Goal: Transaction & Acquisition: Book appointment/travel/reservation

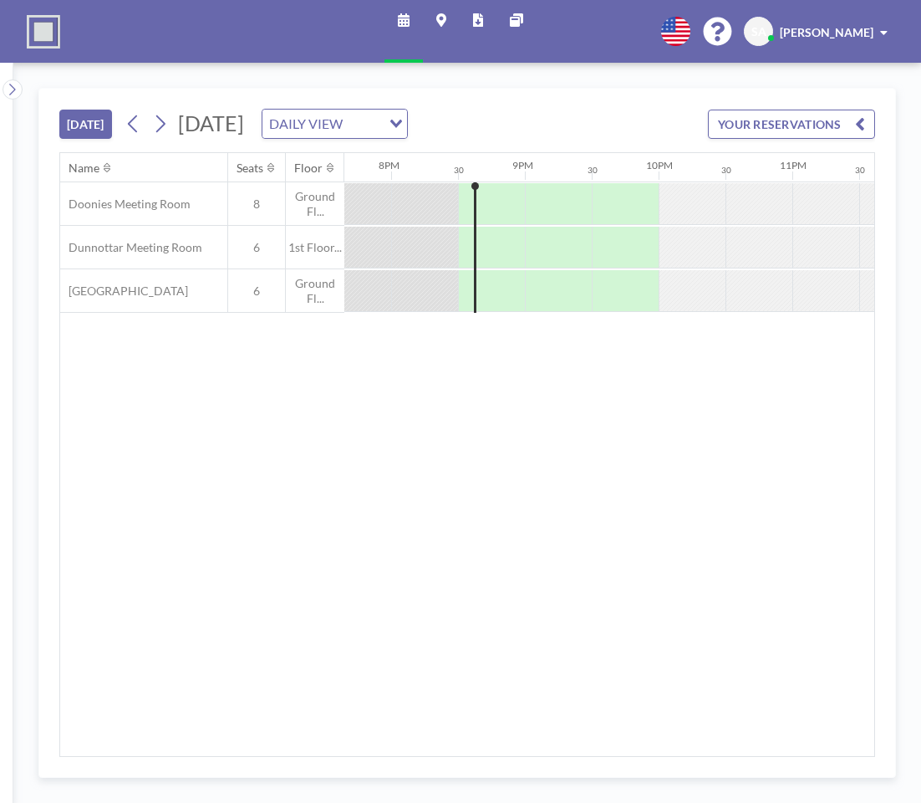
scroll to position [0, 2676]
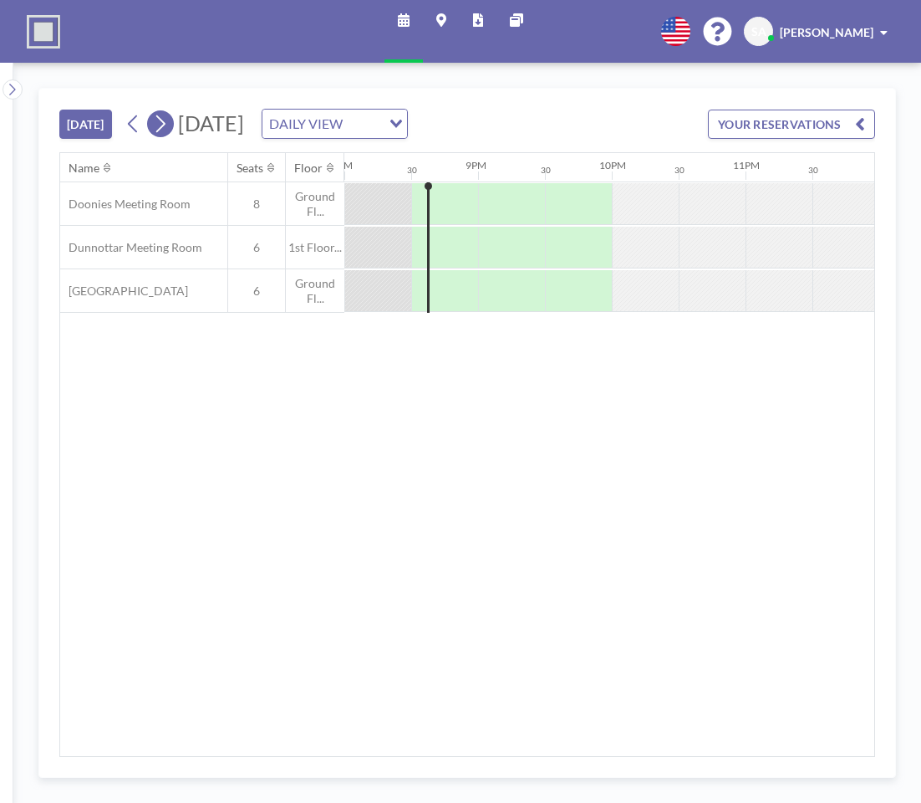
click at [165, 125] on icon at bounding box center [160, 123] width 16 height 25
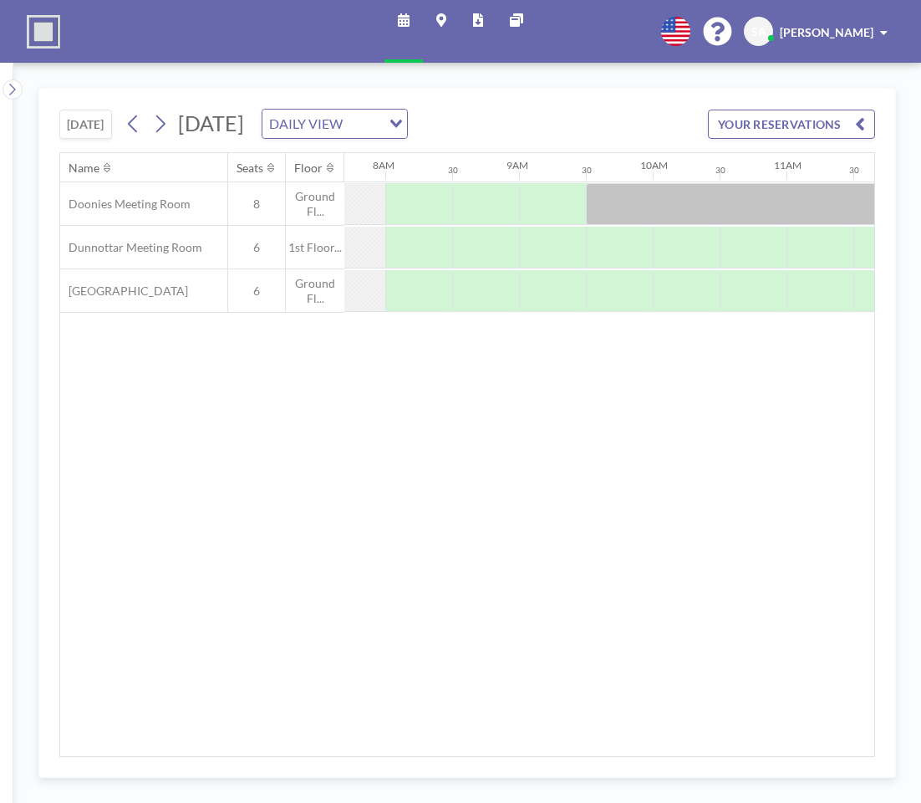
scroll to position [0, 1322]
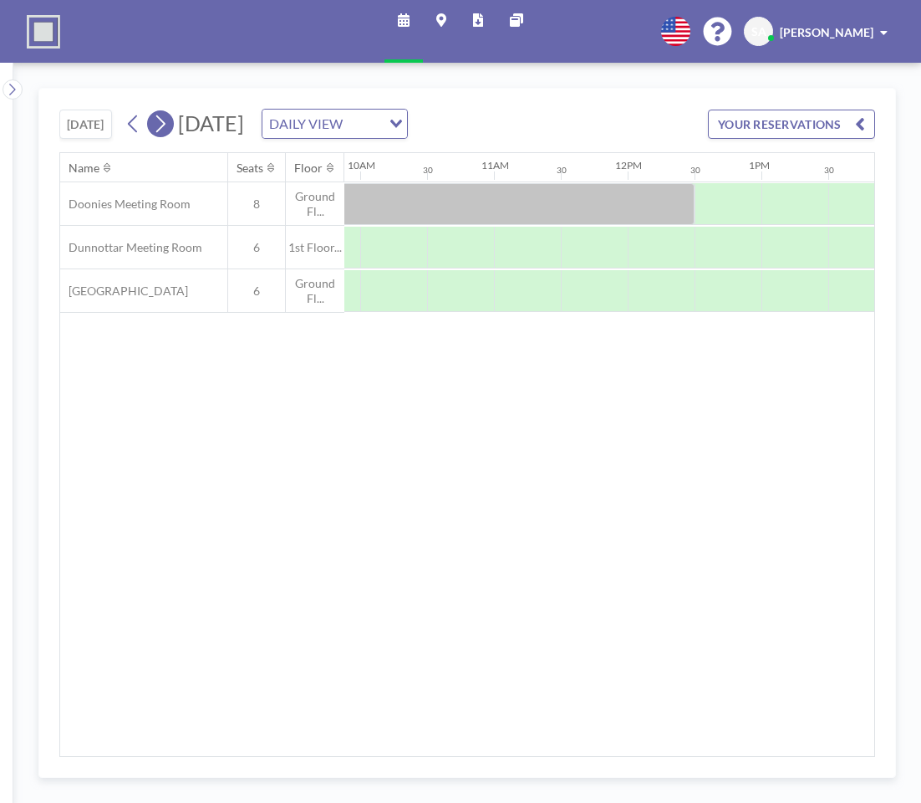
click at [161, 120] on icon at bounding box center [160, 123] width 16 height 25
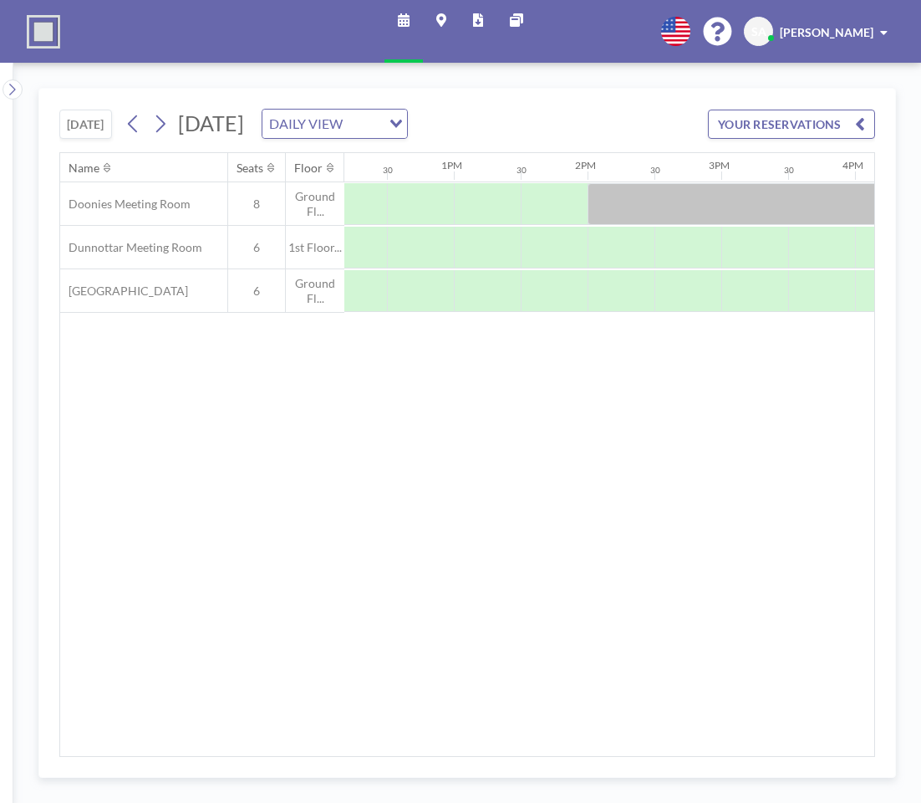
scroll to position [0, 1711]
click at [520, 750] on div "Name Seats Floor 12AM 30 1AM 30 2AM 30 3AM 30 4AM 30 5AM 30 6AM 30 7AM 30 8AM 3…" at bounding box center [467, 454] width 814 height 603
drag, startPoint x: 523, startPoint y: 756, endPoint x: 436, endPoint y: 753, distance: 87.0
click at [436, 753] on div "Name Seats Floor 12AM 30 1AM 30 2AM 30 3AM 30 4AM 30 5AM 30 6AM 30 7AM 30 8AM 3…" at bounding box center [467, 454] width 816 height 605
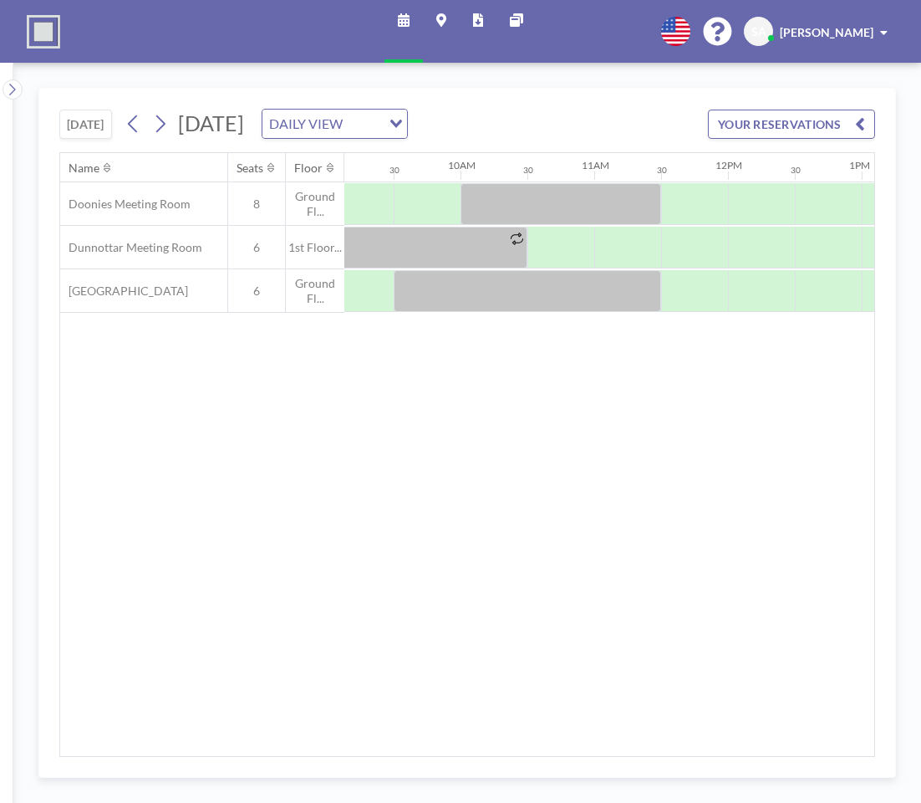
scroll to position [0, 1192]
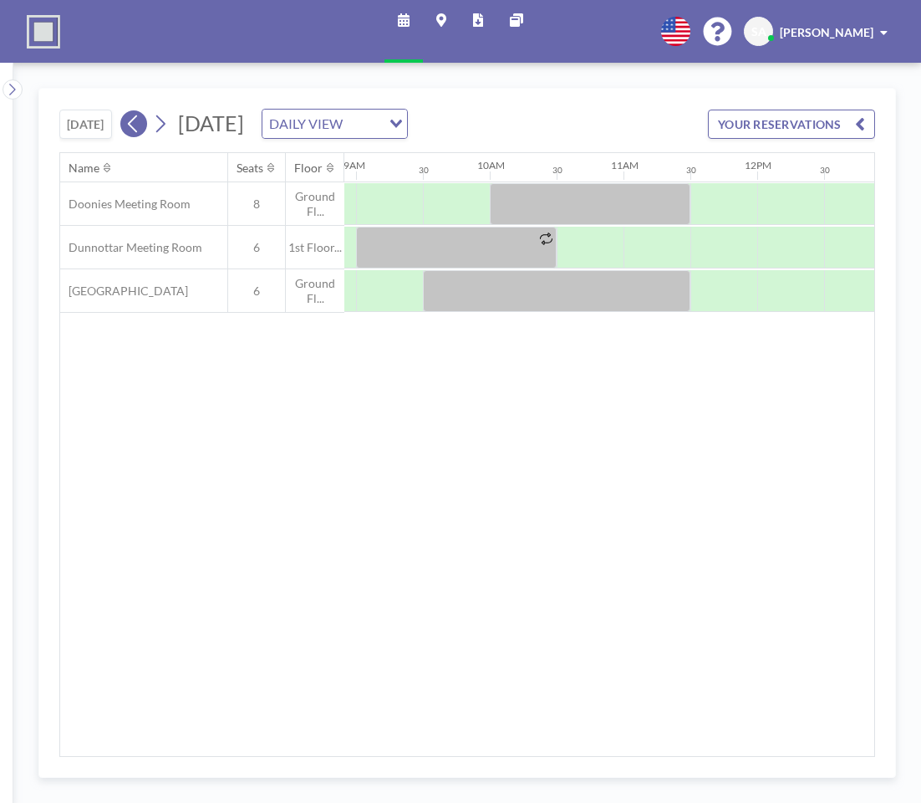
click at [138, 122] on icon at bounding box center [133, 123] width 16 height 25
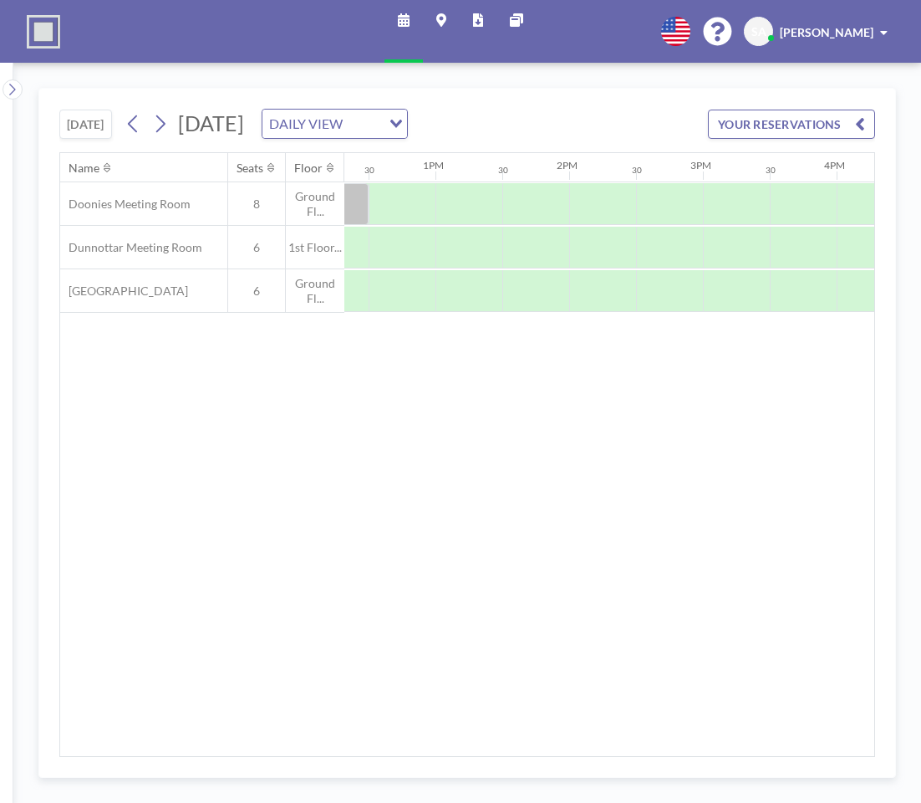
scroll to position [0, 1659]
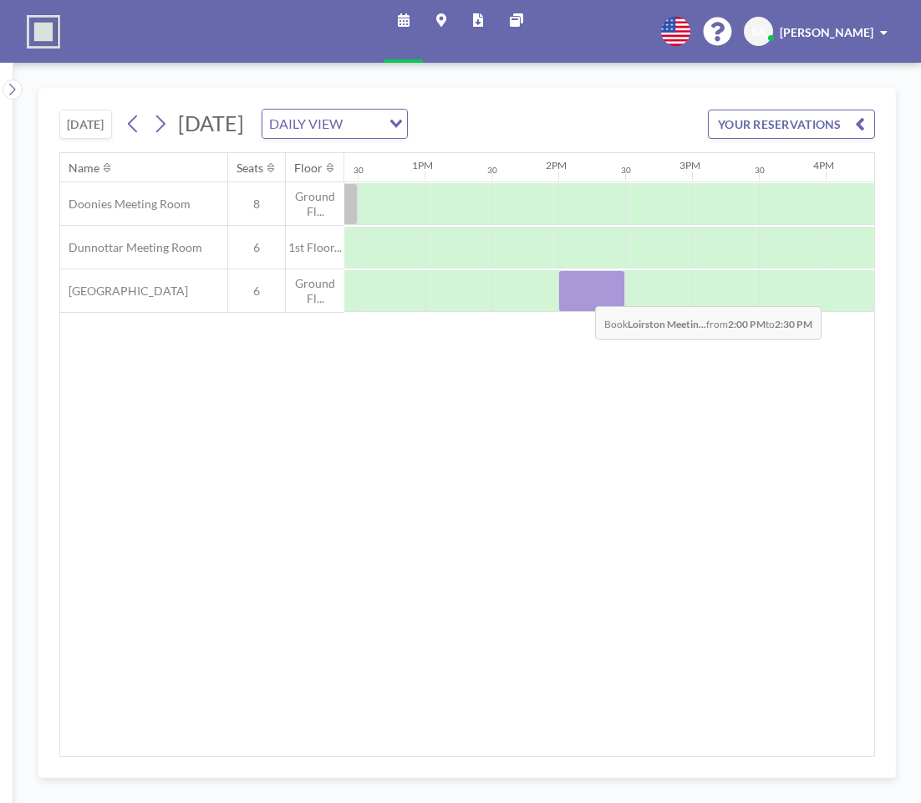
click at [582, 293] on div at bounding box center [592, 291] width 67 height 42
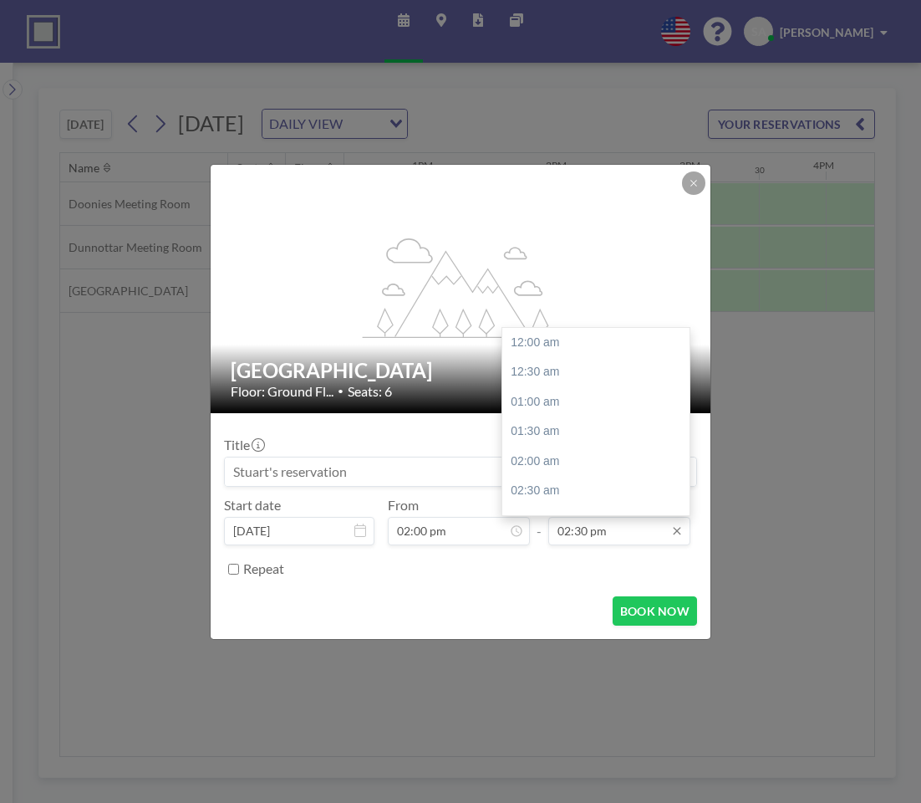
scroll to position [863, 0]
click at [660, 530] on input "02:30 pm" at bounding box center [620, 531] width 142 height 28
click at [615, 365] on div "03:00 pm" at bounding box center [601, 372] width 196 height 30
type input "03:00 pm"
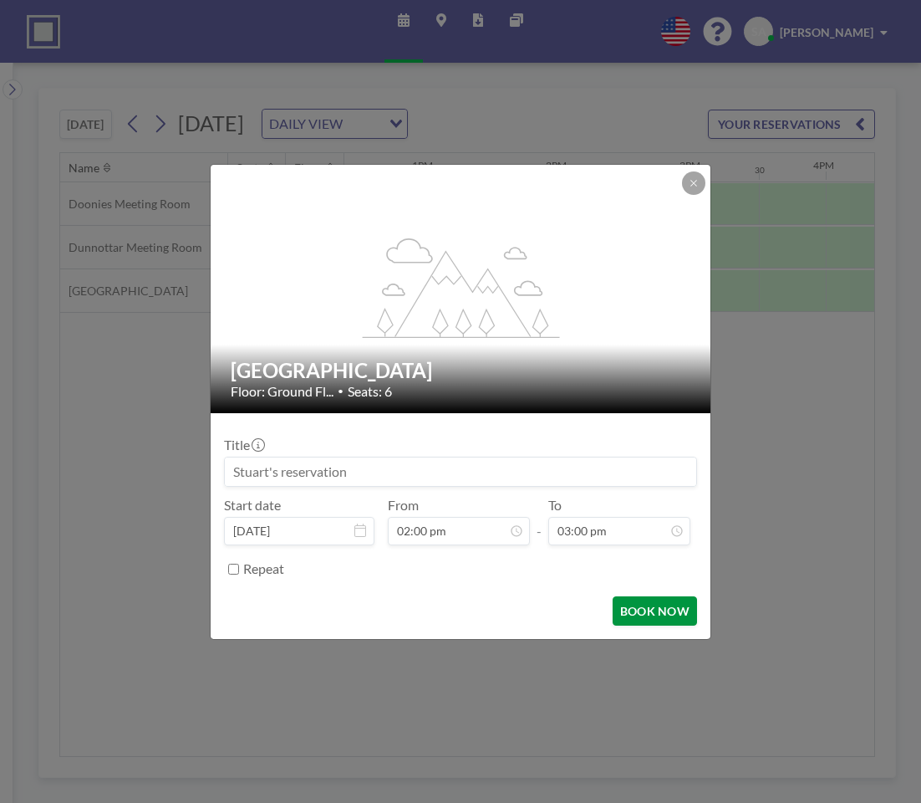
click at [654, 608] on button "BOOK NOW" at bounding box center [655, 610] width 84 height 29
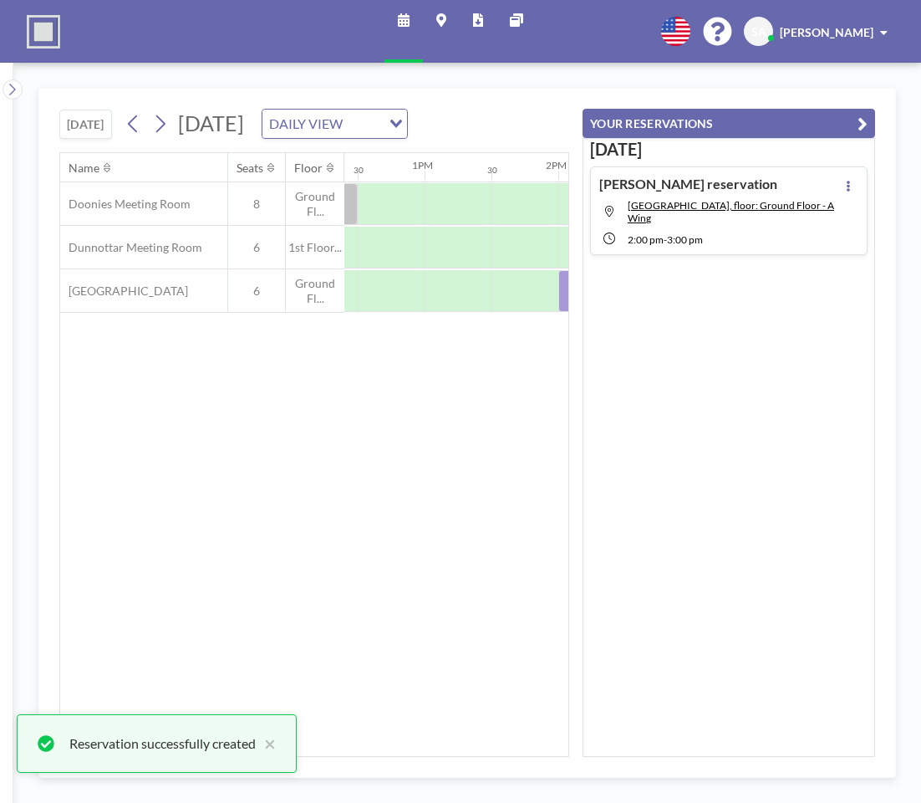
click at [440, 503] on div "Name Seats Floor 12AM 30 1AM 30 2AM 30 3AM 30 4AM 30 5AM 30 6AM 30 7AM 30 8AM 3…" at bounding box center [314, 454] width 508 height 603
